Goal: Transaction & Acquisition: Subscribe to service/newsletter

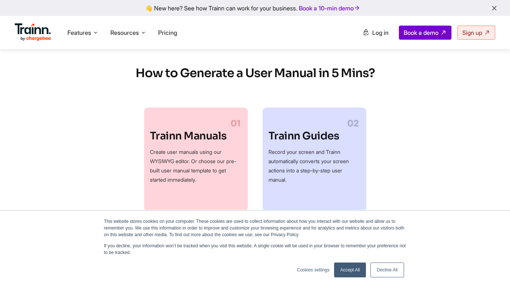
scroll to position [296, 0]
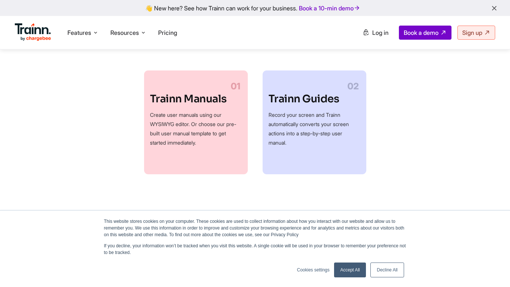
click at [348, 274] on link "Accept All" at bounding box center [350, 269] width 32 height 15
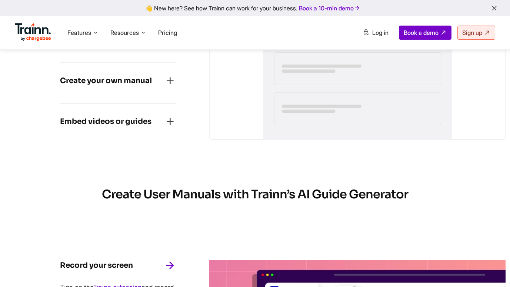
scroll to position [815, 0]
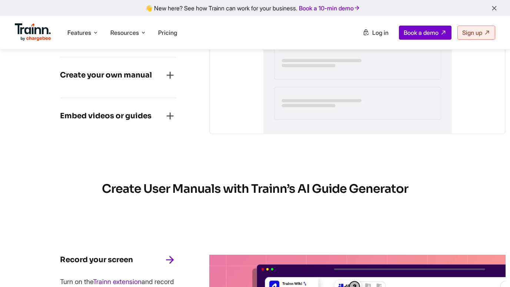
click at [173, 74] on icon "button" at bounding box center [170, 75] width 12 height 12
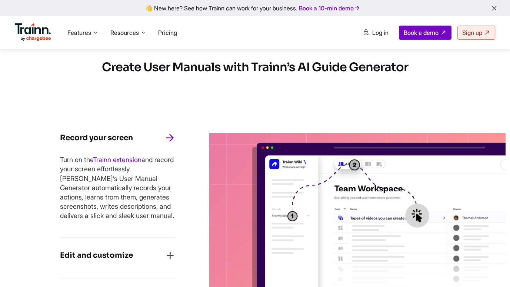
scroll to position [1000, 0]
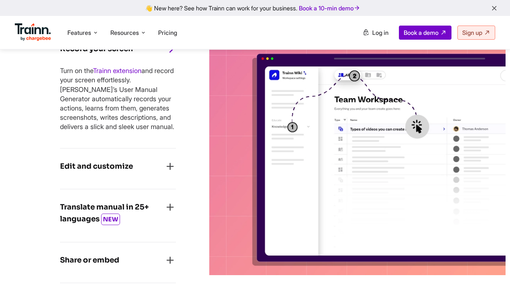
click at [172, 36] on span "Pricing" at bounding box center [167, 32] width 19 height 7
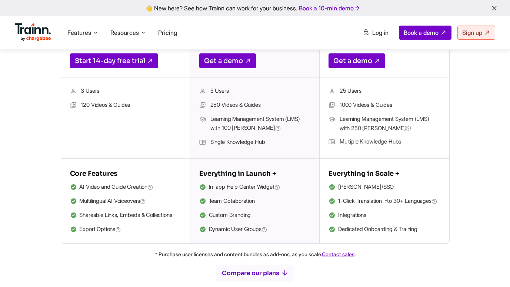
scroll to position [222, 0]
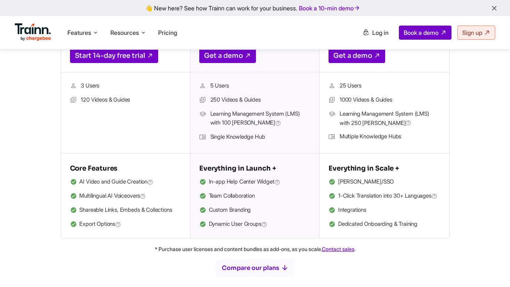
click at [237, 277] on button "Compare our plans" at bounding box center [255, 268] width 79 height 18
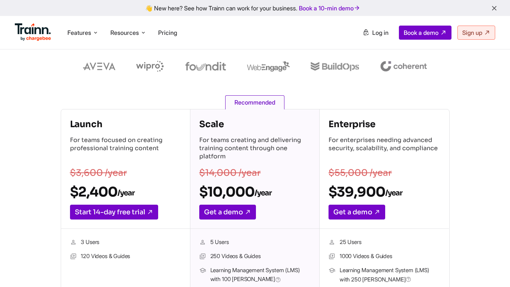
scroll to position [0, 0]
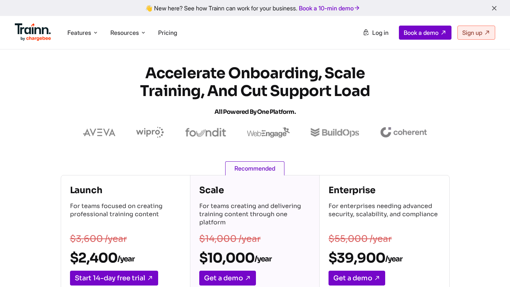
click at [94, 33] on icon at bounding box center [96, 32] width 6 height 7
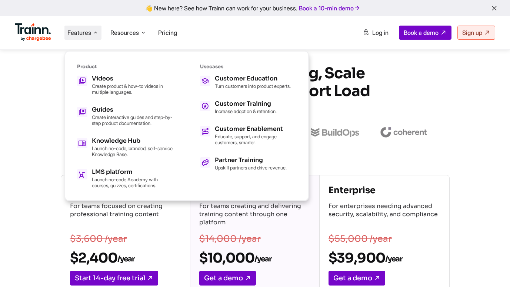
click at [231, 144] on p "Educate, support, and engage customers, smarter." at bounding box center [255, 139] width 81 height 12
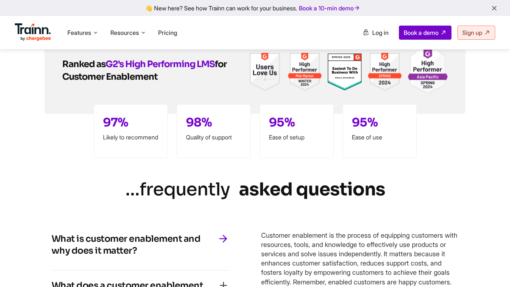
scroll to position [1296, 0]
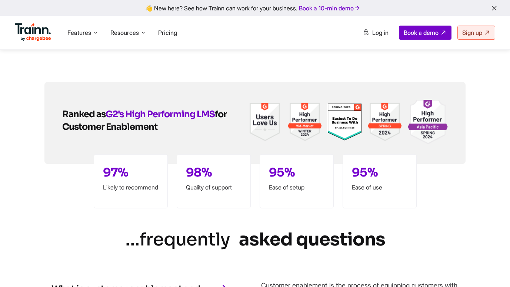
click at [410, 30] on span "Book a demo" at bounding box center [421, 32] width 35 height 7
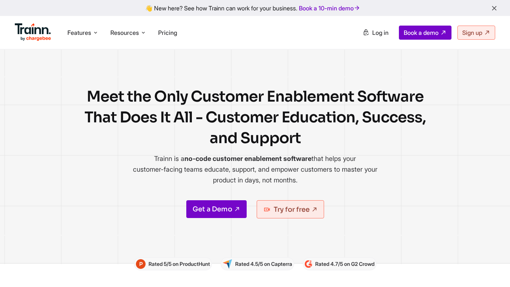
scroll to position [0, 0]
